Goal: Check status: Check status

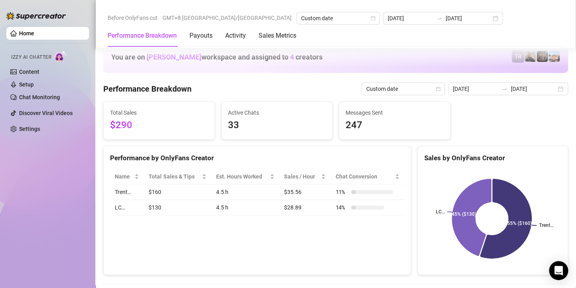
scroll to position [1072, 0]
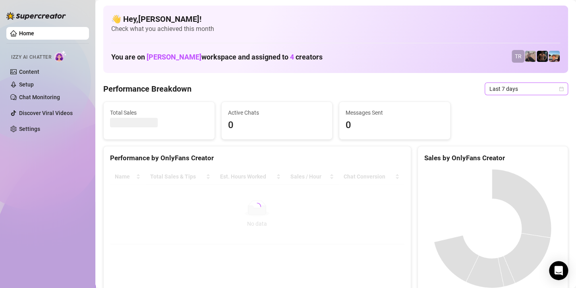
click at [528, 91] on span "Last 7 days" at bounding box center [526, 89] width 74 height 12
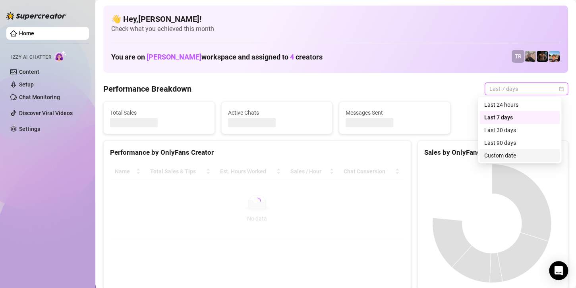
click at [494, 157] on div "Custom date" at bounding box center [519, 155] width 71 height 9
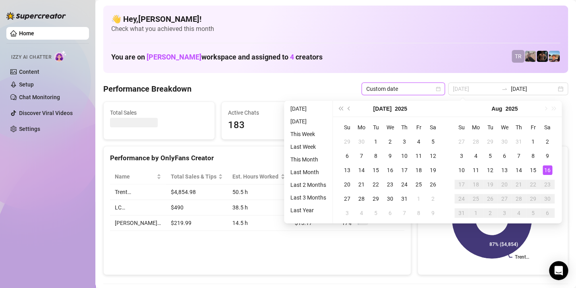
type input "[DATE]"
click at [543, 169] on div "16" at bounding box center [547, 171] width 10 height 10
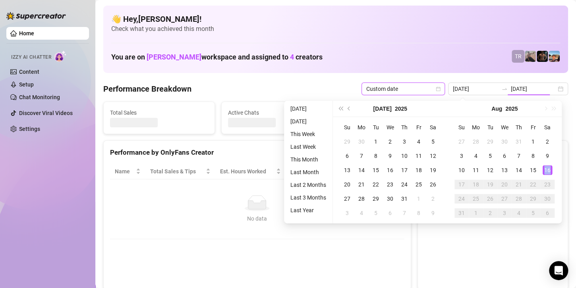
type input "[DATE]"
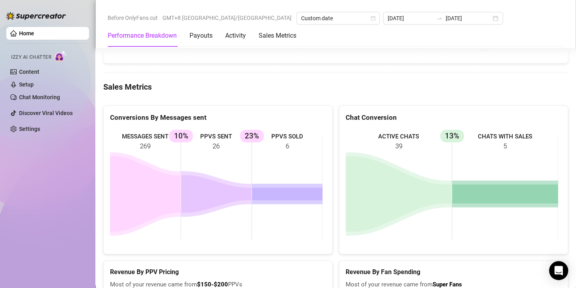
scroll to position [1308, 0]
